Goal: Check status: Check status

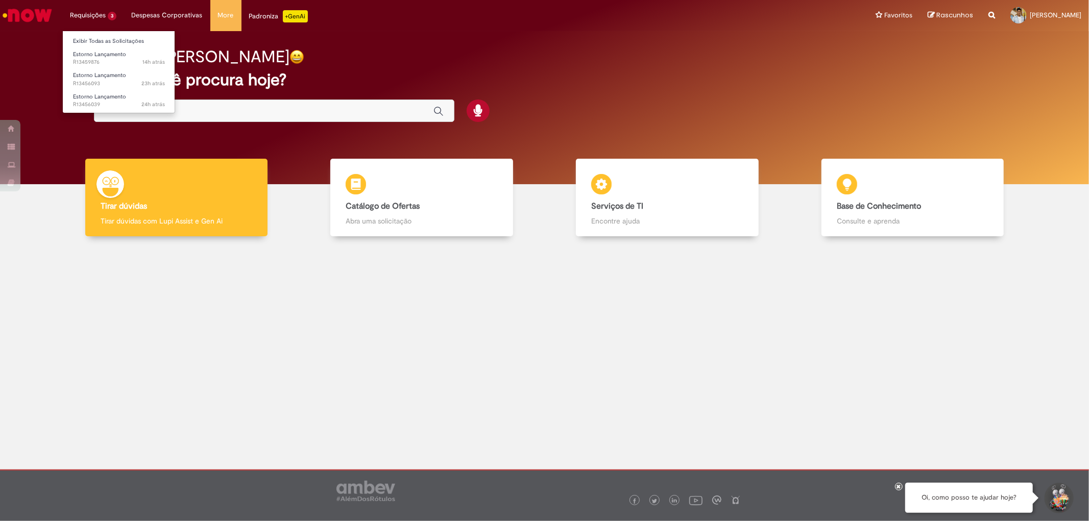
click at [82, 10] on li "Requisições 3 Exibir Todas as Solicitações Estorno Lançamento 14h atrás 14 hora…" at bounding box center [93, 15] width 62 height 31
click at [103, 60] on span "14h atrás 14 horas atrás R13459876" at bounding box center [119, 62] width 92 height 8
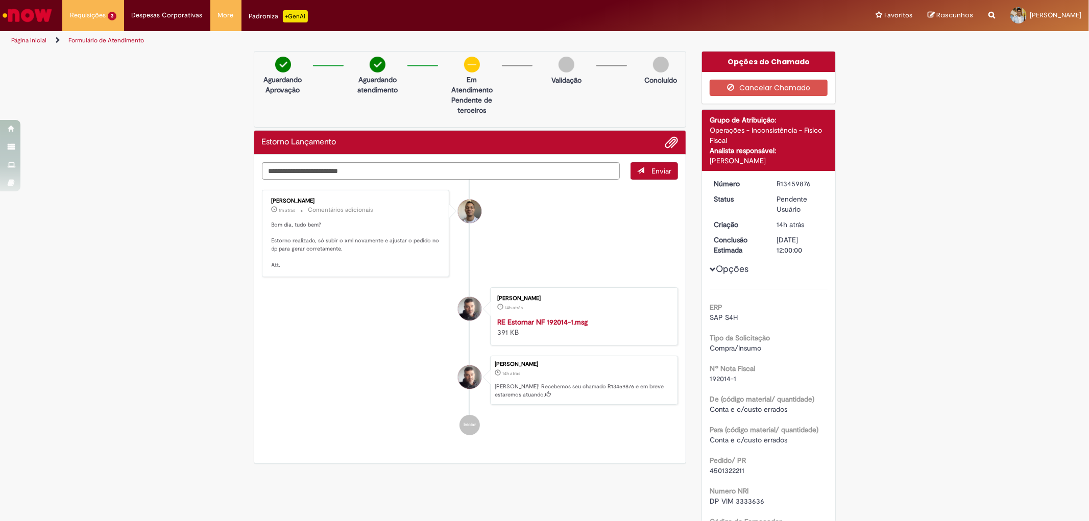
click at [600, 226] on li "[PERSON_NAME] 1m atrás 1m atrás Comentários adicionais Bom dia, tudo bem? Estor…" at bounding box center [470, 233] width 417 height 87
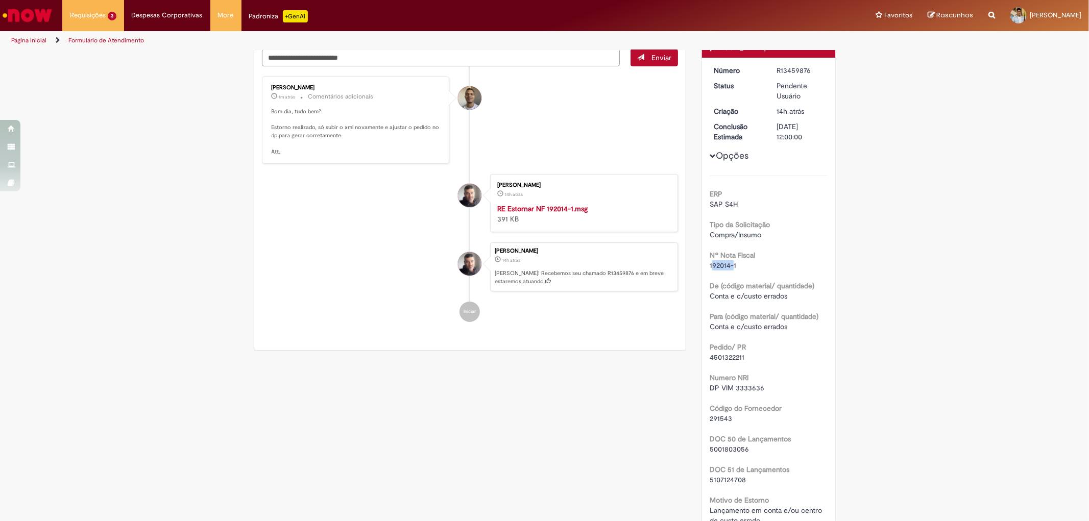
drag, startPoint x: 707, startPoint y: 264, endPoint x: 729, endPoint y: 264, distance: 22.5
click at [729, 264] on span "192014-1" at bounding box center [723, 265] width 27 height 9
drag, startPoint x: 706, startPoint y: 354, endPoint x: 745, endPoint y: 361, distance: 39.3
click at [745, 361] on div "4501322211" at bounding box center [769, 357] width 118 height 10
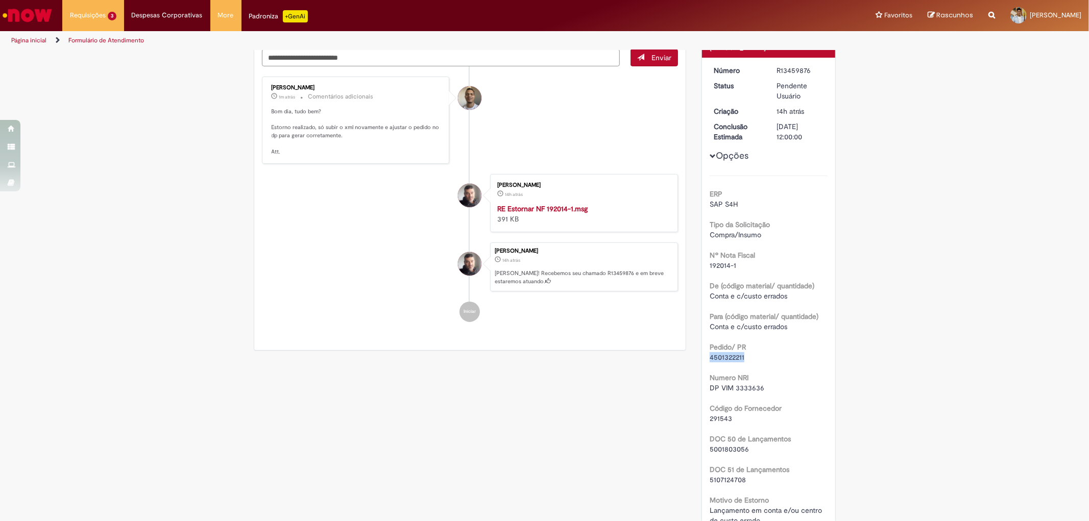
copy span "4501322211"
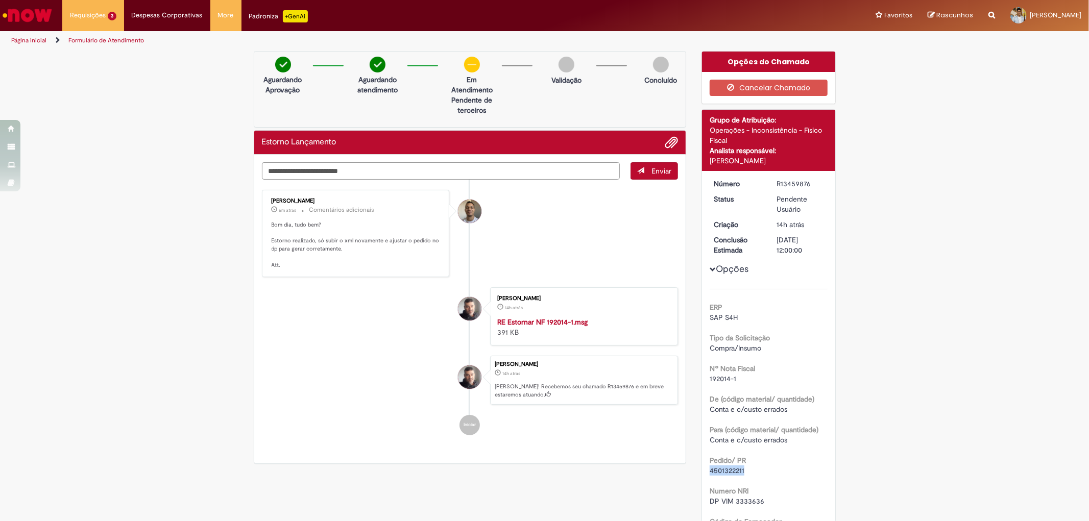
click at [415, 170] on textarea "Digite sua mensagem aqui..." at bounding box center [441, 170] width 359 height 17
type textarea "********"
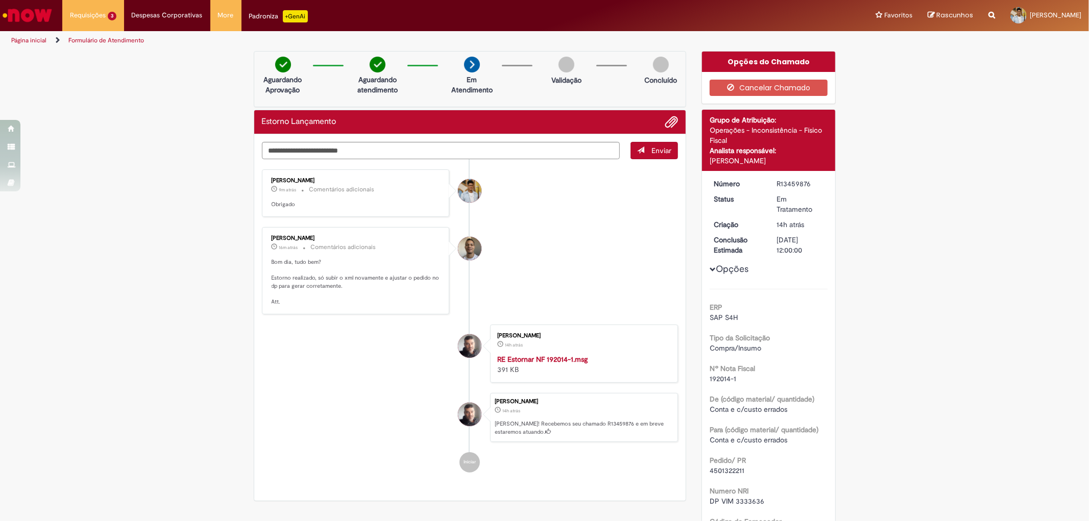
click at [25, 23] on img "Ir para a Homepage" at bounding box center [27, 15] width 53 height 20
